Goal: Transaction & Acquisition: Purchase product/service

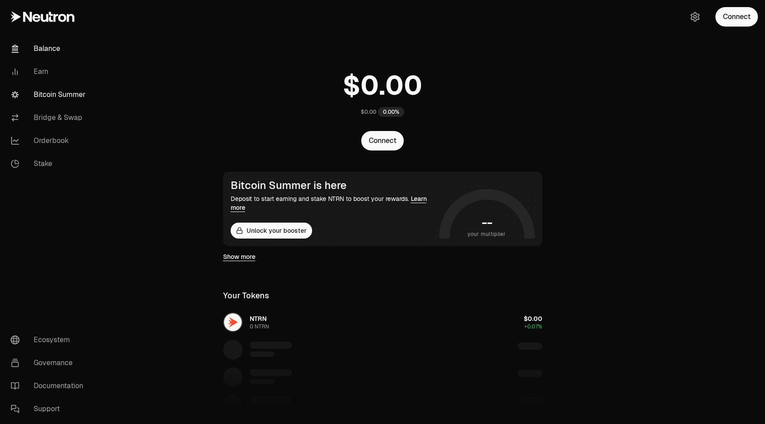
click at [61, 94] on link "Bitcoin Summer" at bounding box center [50, 94] width 92 height 23
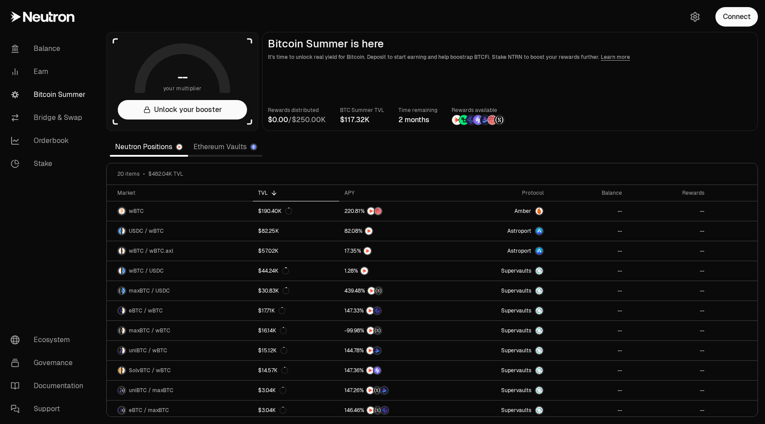
click at [227, 147] on link "Ethereum Vaults" at bounding box center [225, 147] width 74 height 18
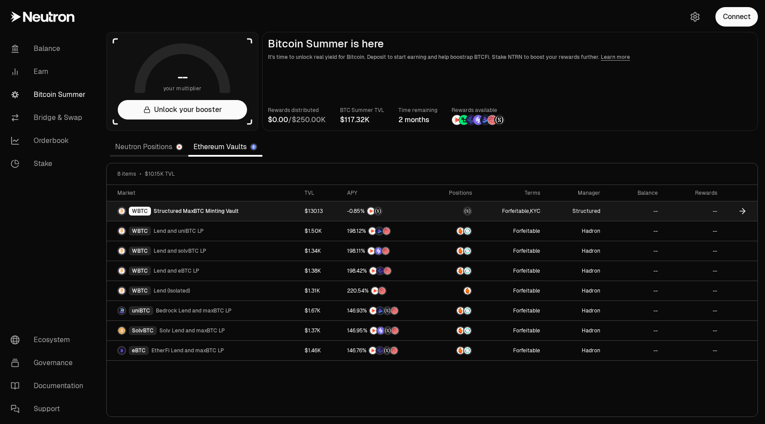
click at [691, 213] on link "--" at bounding box center [693, 210] width 60 height 19
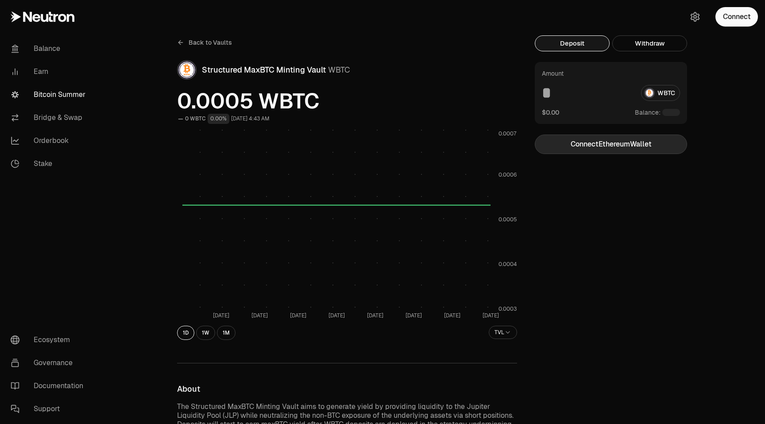
click at [621, 147] on button "Connect Ethereum Wallet" at bounding box center [611, 144] width 152 height 19
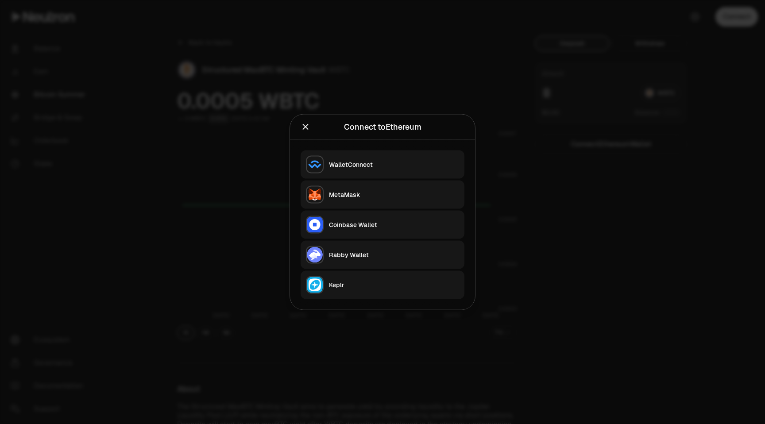
click at [380, 192] on div "MetaMask" at bounding box center [394, 194] width 130 height 9
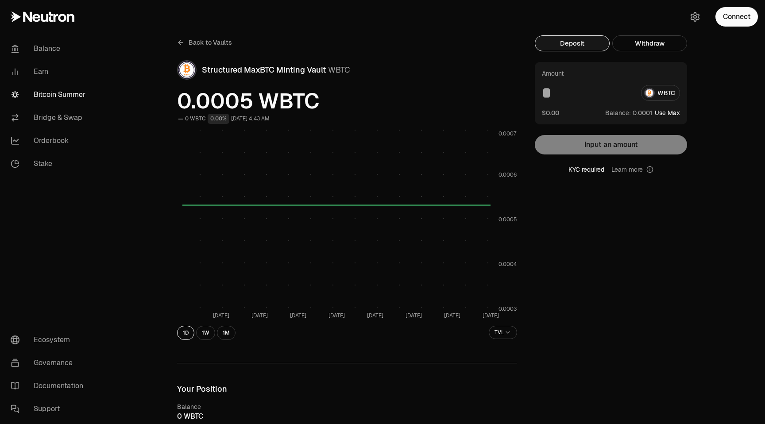
click at [579, 91] on input at bounding box center [588, 93] width 92 height 16
click at [554, 113] on button "$0.00" at bounding box center [550, 112] width 17 height 9
click at [558, 96] on input at bounding box center [588, 93] width 92 height 16
click at [570, 96] on input "*" at bounding box center [588, 93] width 92 height 16
click at [664, 112] on button "Use Max" at bounding box center [667, 112] width 25 height 9
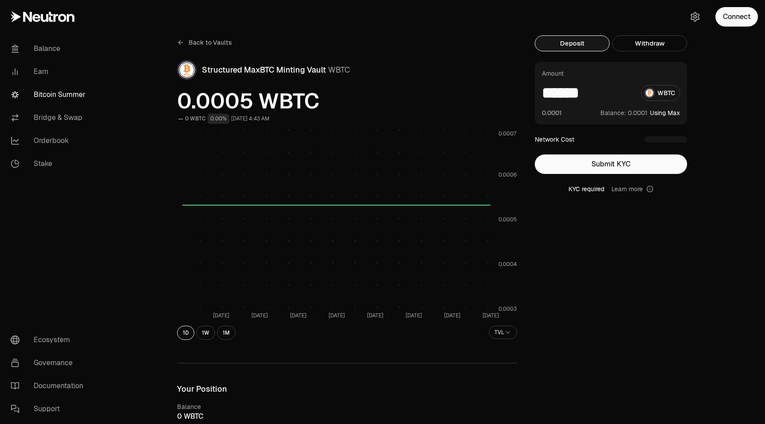
click at [596, 92] on input "******" at bounding box center [588, 93] width 92 height 16
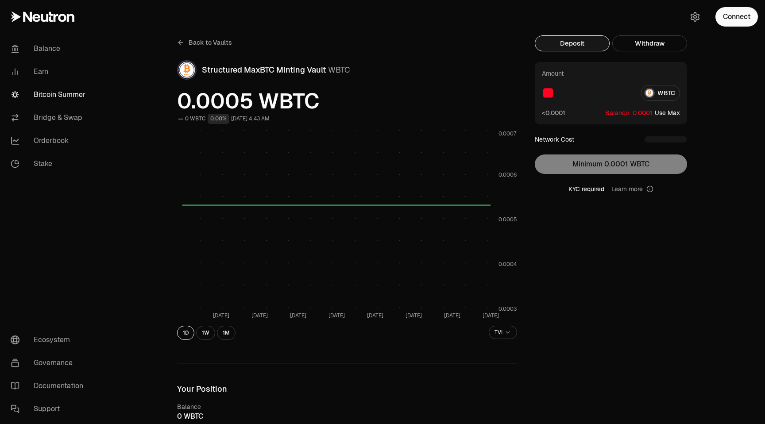
click at [670, 111] on button "Use Max" at bounding box center [667, 112] width 25 height 9
type input "******"
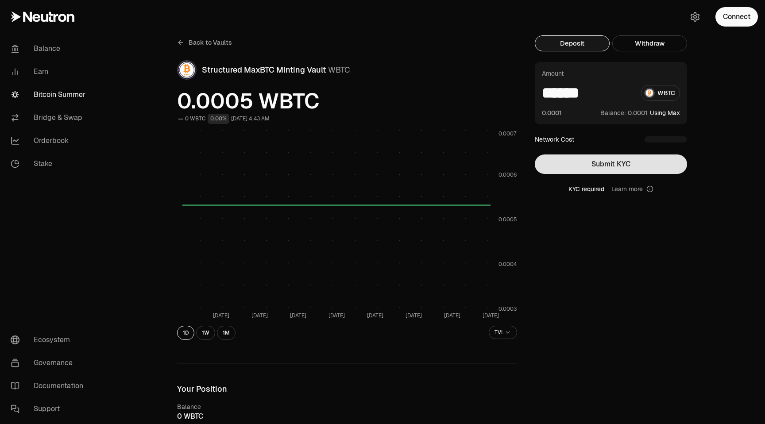
click at [634, 163] on button "Submit KYC" at bounding box center [611, 163] width 152 height 19
